Goal: Obtain resource: Download file/media

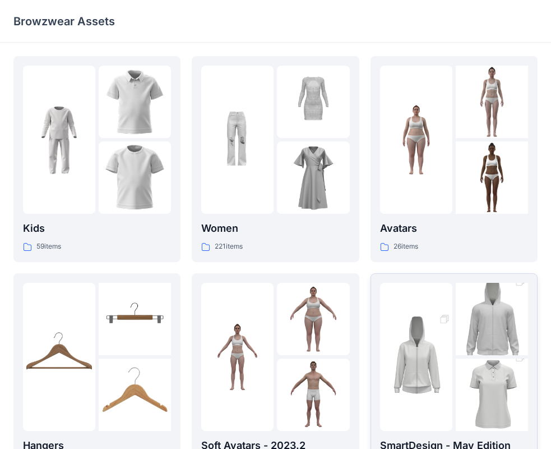
click at [457, 333] on img at bounding box center [492, 319] width 72 height 109
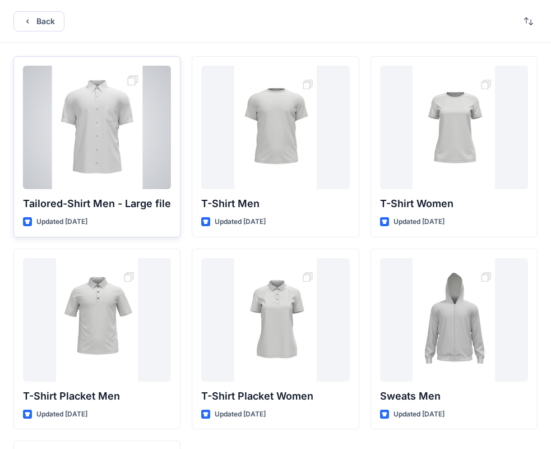
click at [111, 128] on div at bounding box center [97, 127] width 148 height 123
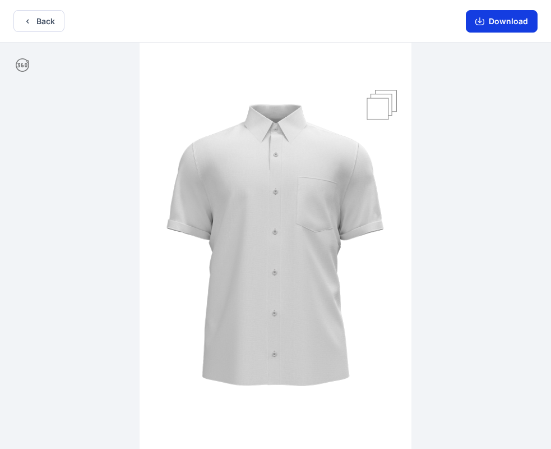
click at [500, 21] on button "Download" at bounding box center [502, 21] width 72 height 22
click at [30, 31] on button "Back" at bounding box center [38, 21] width 51 height 22
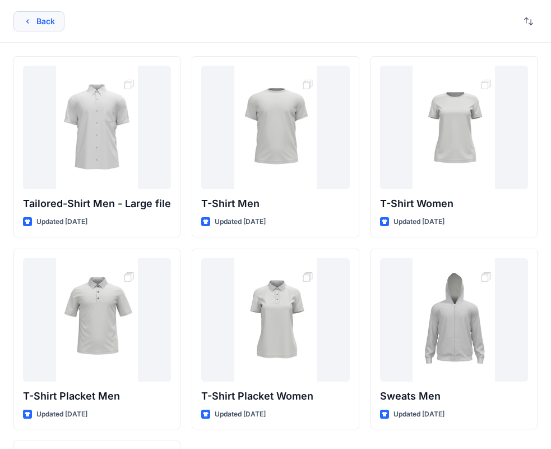
click at [29, 22] on icon "button" at bounding box center [27, 21] width 9 height 9
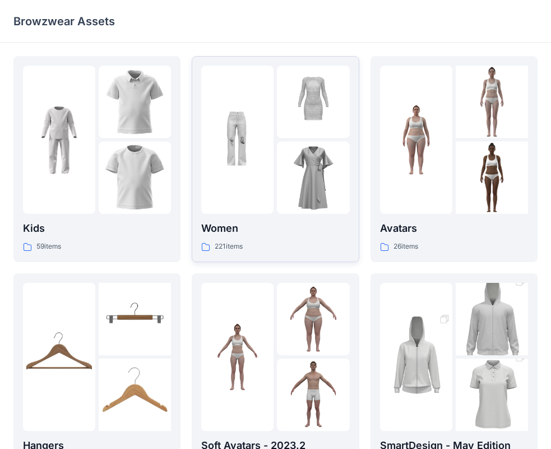
click at [284, 138] on img at bounding box center [313, 102] width 72 height 72
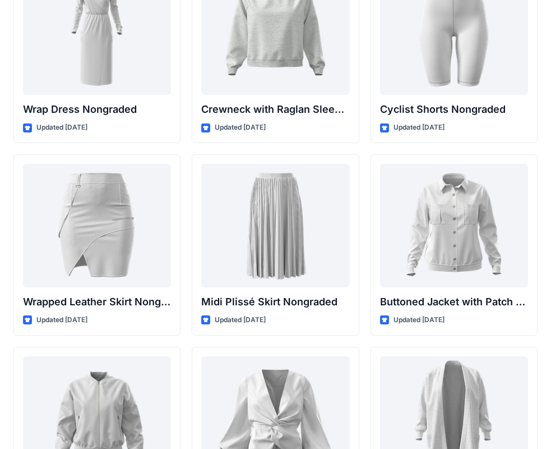
scroll to position [10260, 0]
